Goal: Navigation & Orientation: Find specific page/section

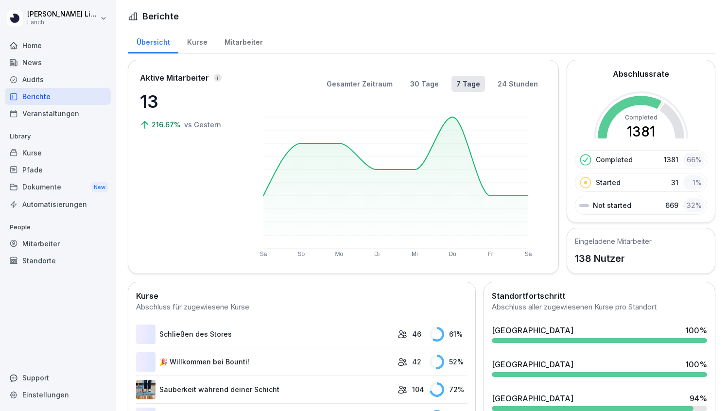
click at [63, 41] on div "Home" at bounding box center [58, 45] width 106 height 17
click at [51, 68] on div "News" at bounding box center [58, 62] width 106 height 17
click at [38, 61] on div "News" at bounding box center [58, 62] width 106 height 17
click at [13, 56] on div "News" at bounding box center [58, 62] width 106 height 17
click at [13, 57] on div "News" at bounding box center [58, 62] width 106 height 17
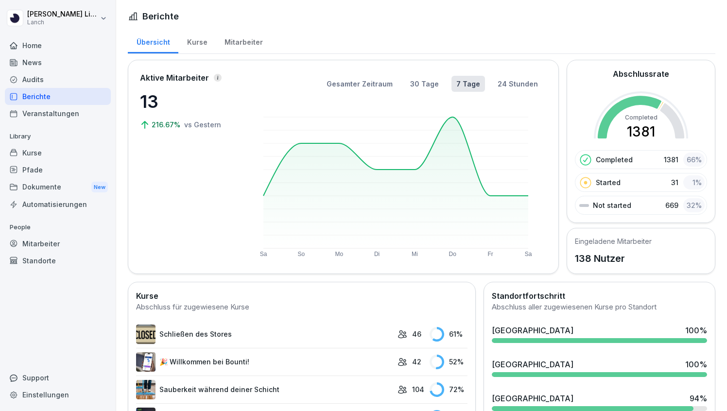
click at [30, 65] on div "News" at bounding box center [58, 62] width 106 height 17
click at [32, 63] on div "News" at bounding box center [58, 62] width 106 height 17
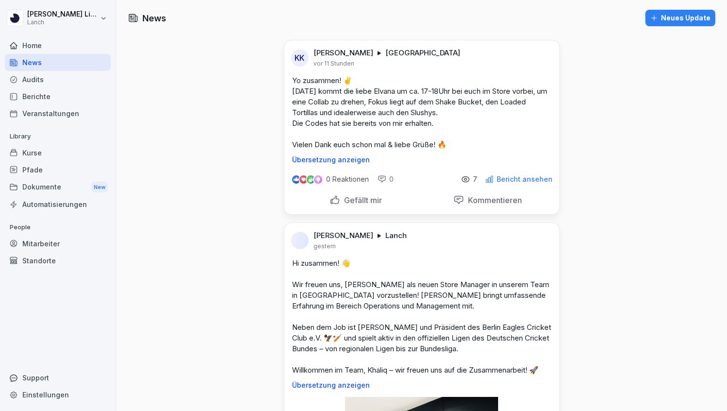
click at [501, 180] on p "Bericht ansehen" at bounding box center [524, 179] width 56 height 8
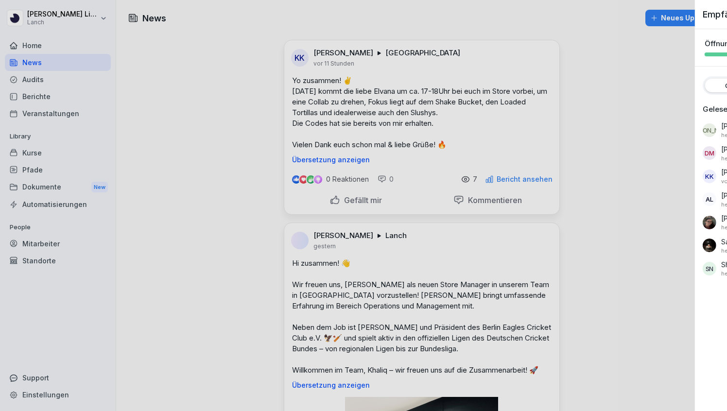
click at [501, 180] on div at bounding box center [363, 205] width 727 height 411
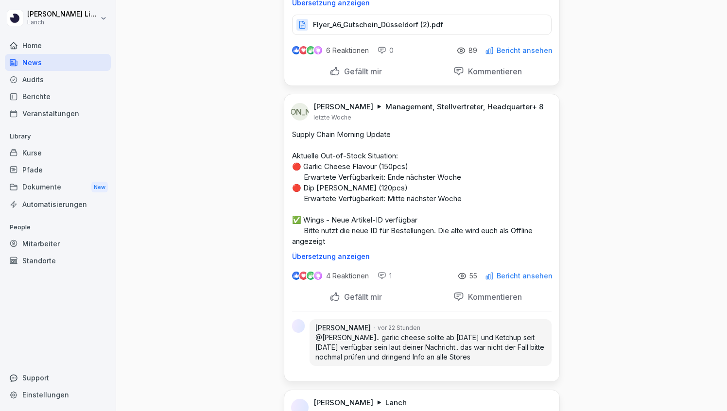
scroll to position [3050, 0]
click at [52, 190] on div "Dokumente New" at bounding box center [58, 187] width 106 height 18
